Goal: Navigation & Orientation: Find specific page/section

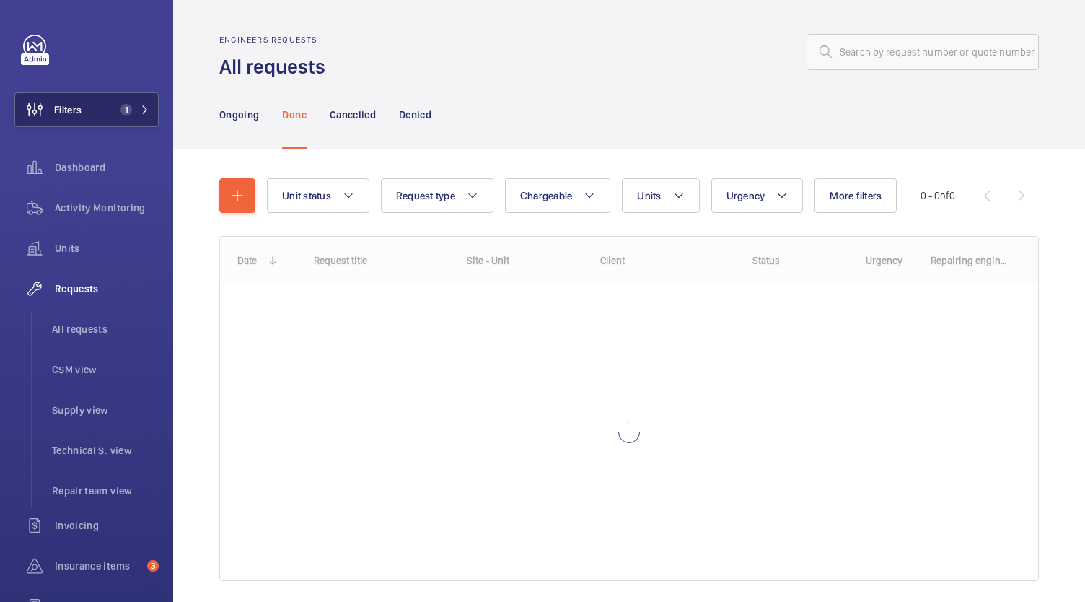
click at [78, 105] on span "Filters" at bounding box center [67, 109] width 27 height 14
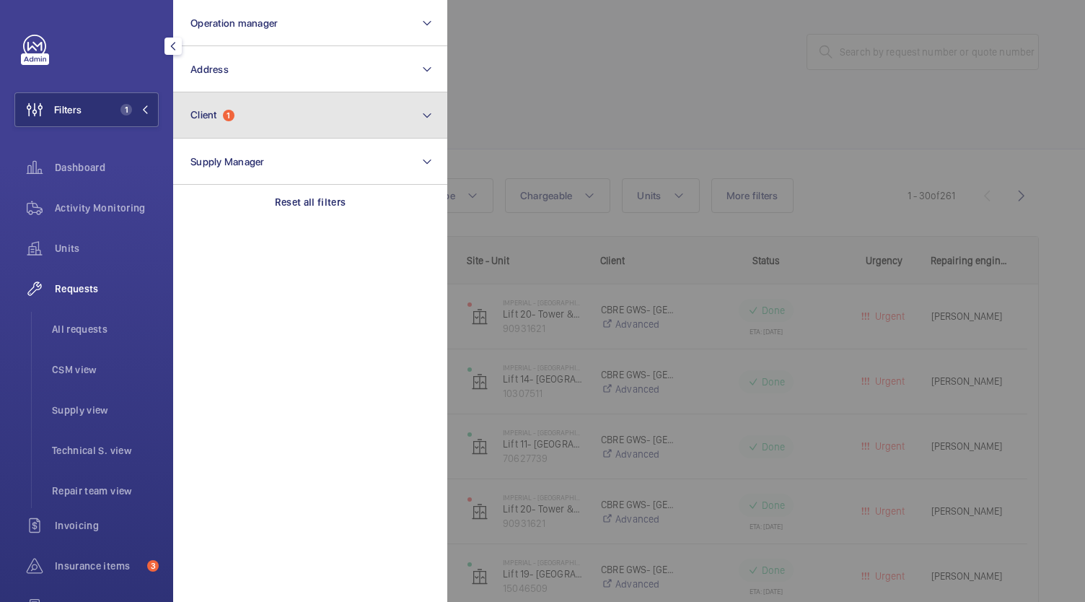
click at [238, 118] on button "Client 1" at bounding box center [310, 115] width 274 height 46
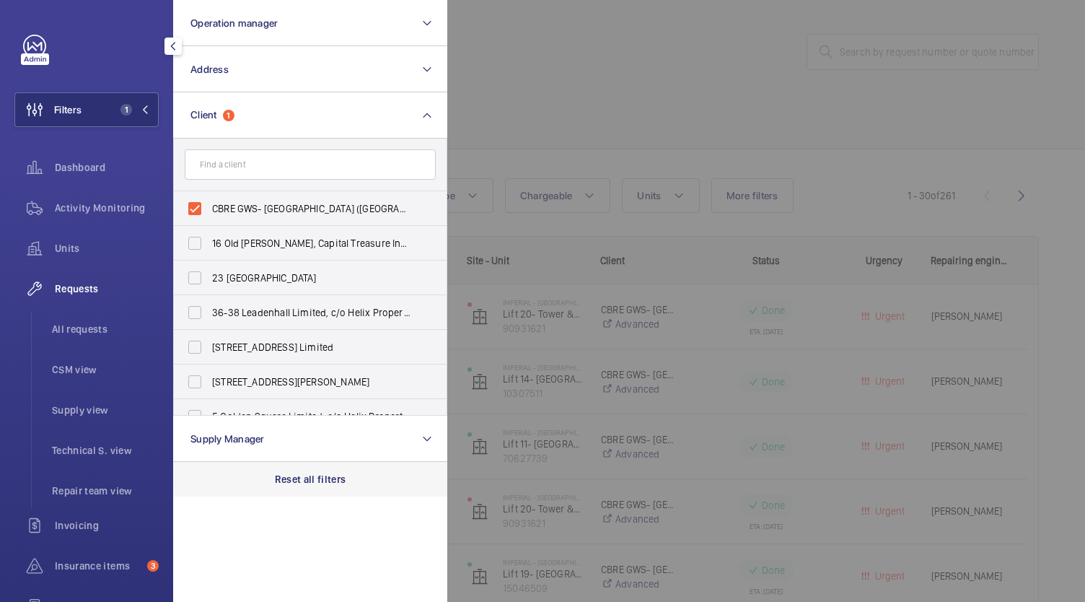
click at [292, 492] on div "Reset all filters" at bounding box center [310, 479] width 274 height 35
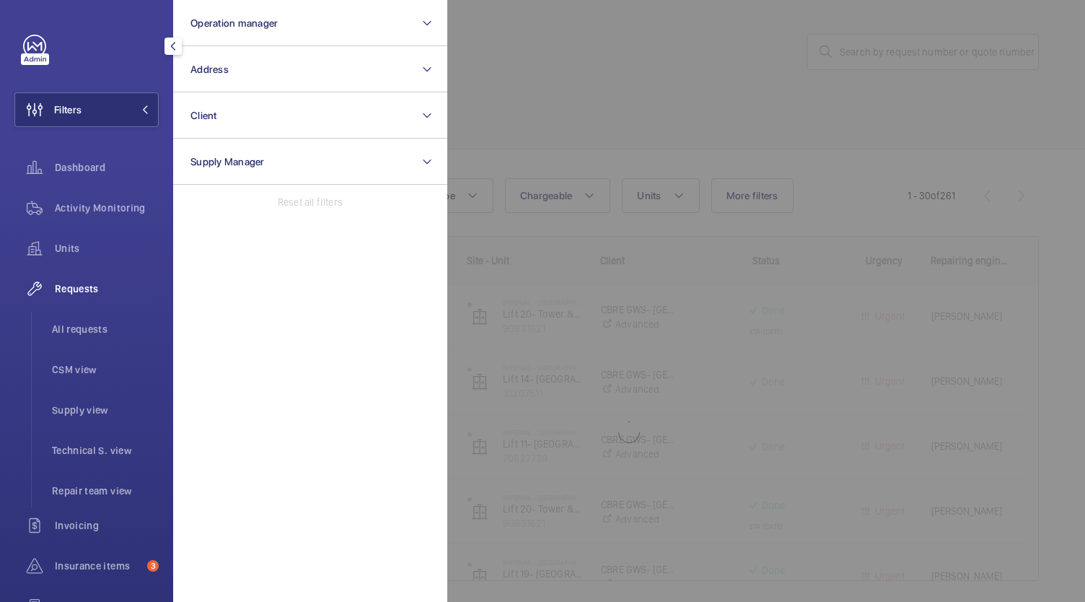
click at [575, 281] on div at bounding box center [989, 301] width 1085 height 602
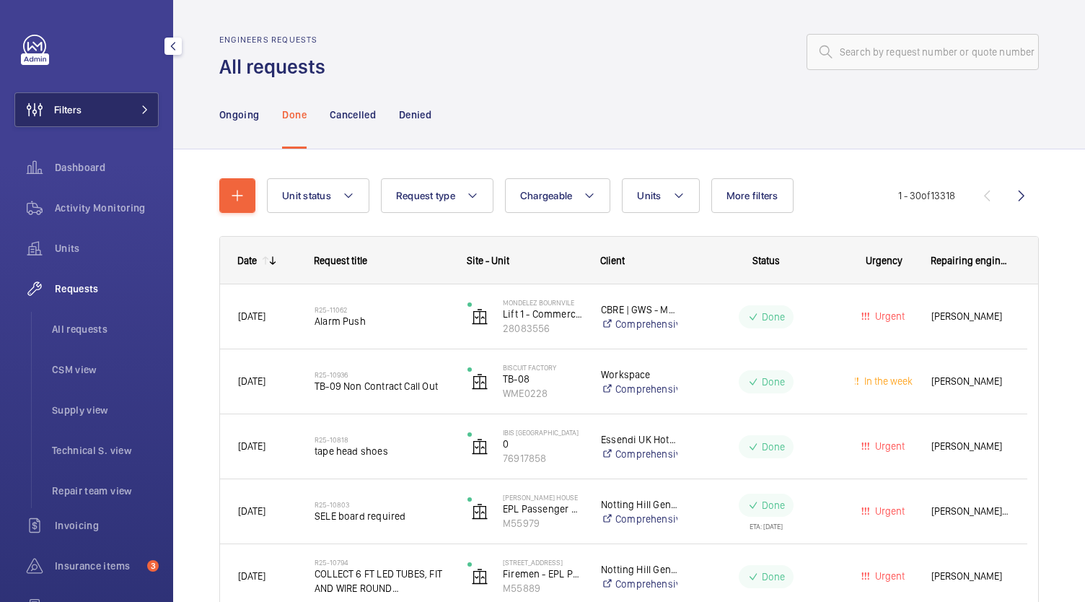
click at [76, 115] on span "Filters" at bounding box center [67, 109] width 27 height 14
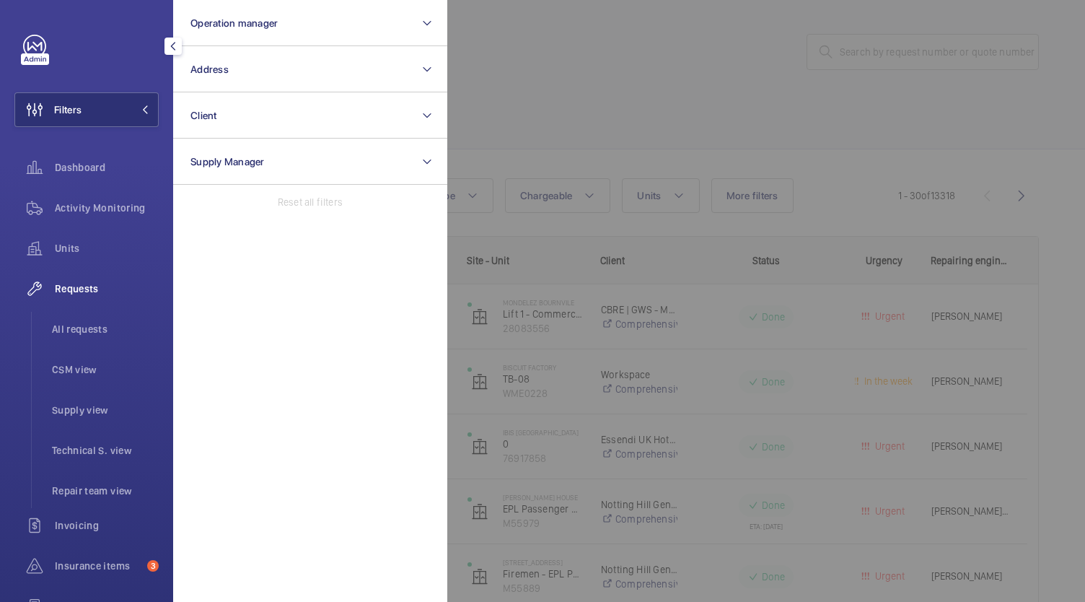
click at [638, 240] on div at bounding box center [989, 301] width 1085 height 602
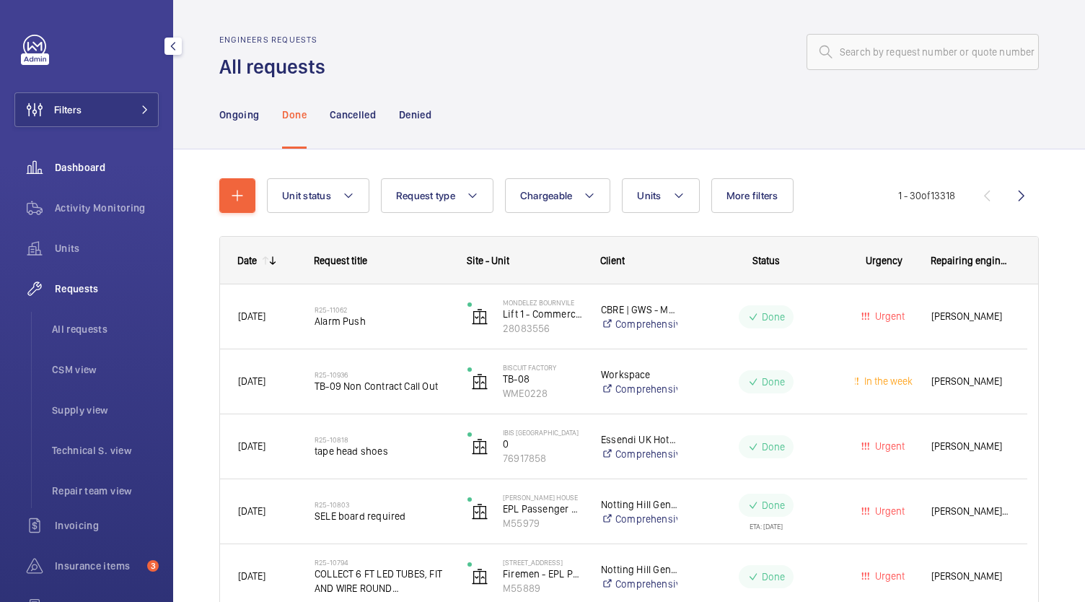
click at [65, 162] on span "Dashboard" at bounding box center [107, 167] width 104 height 14
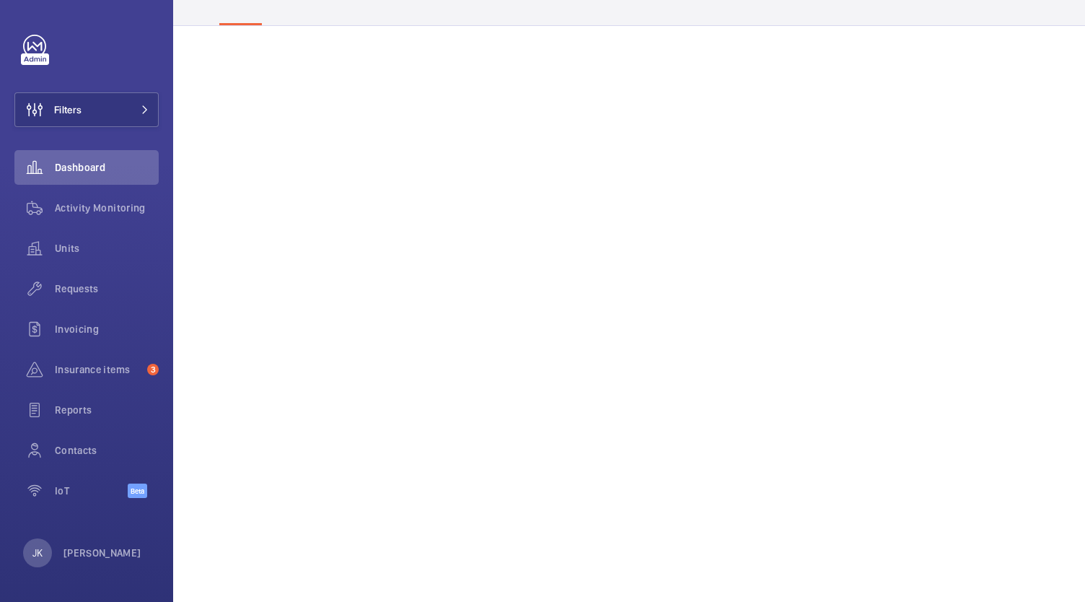
scroll to position [114, 0]
